Goal: Task Accomplishment & Management: Manage account settings

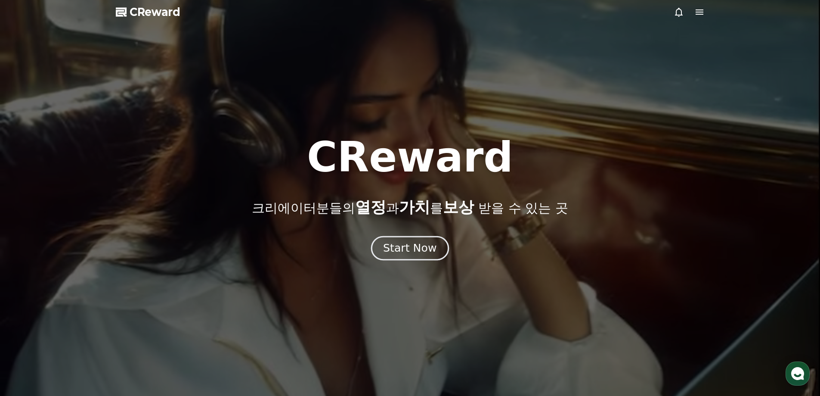
click at [405, 251] on div "Start Now" at bounding box center [409, 248] width 53 height 15
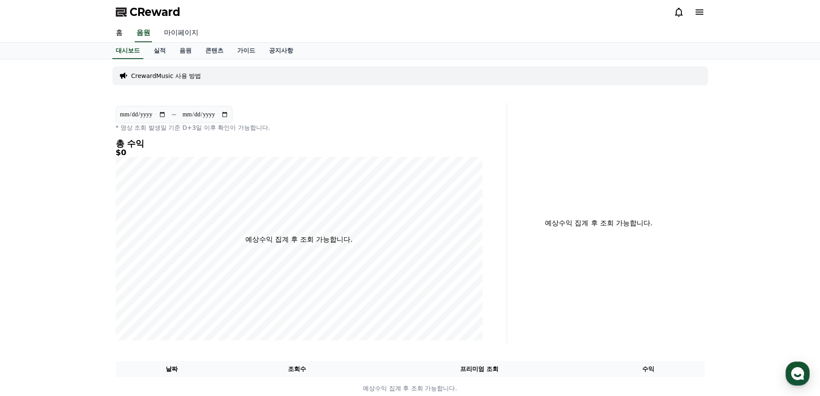
click at [175, 34] on link "마이페이지" at bounding box center [181, 33] width 48 height 18
select select "**********"
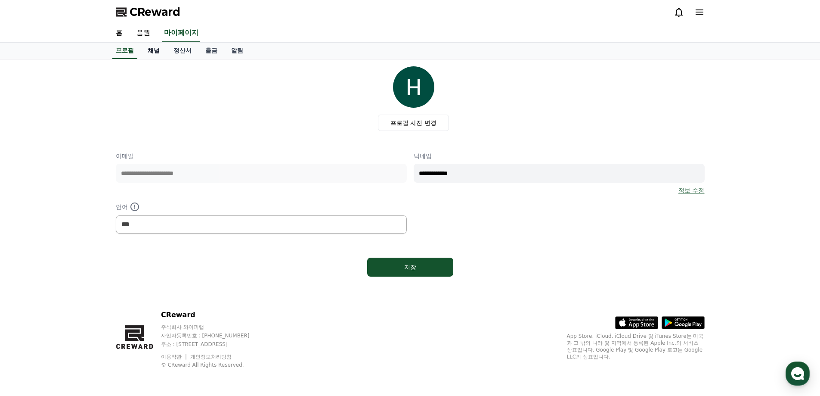
click at [152, 54] on link "채널" at bounding box center [154, 51] width 26 height 16
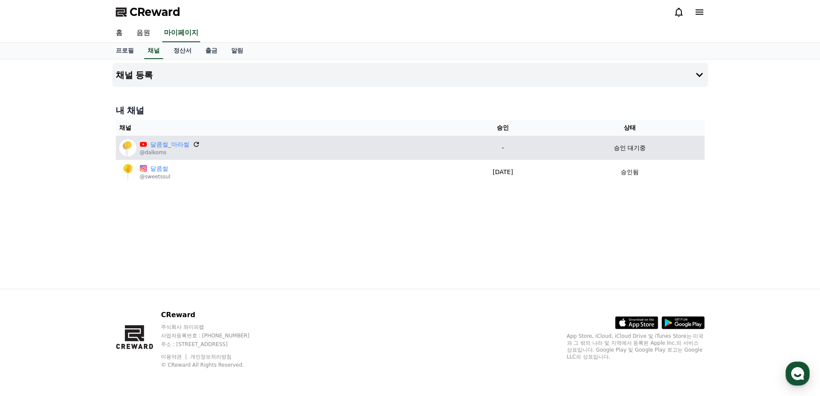
click at [197, 145] on icon at bounding box center [196, 144] width 8 height 8
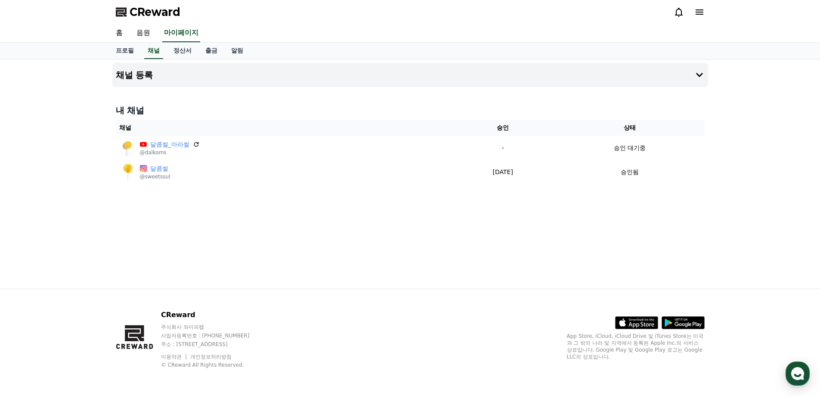
click at [763, 95] on div "채널 등록 내 채널 채널 승인 상태 달콤썰_마라썰 @dalkoms - 승인 대기중 달콤썰 @sweetssul [DATE] 01-15 승인됨" at bounding box center [410, 173] width 820 height 229
